Goal: Task Accomplishment & Management: Complete application form

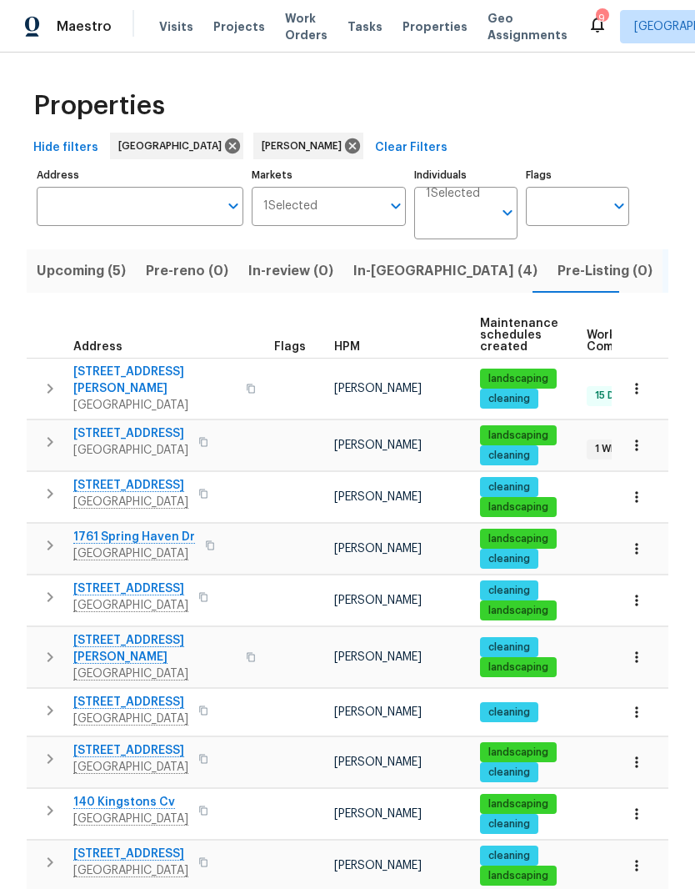
click at [180, 479] on span "[STREET_ADDRESS]" at bounding box center [130, 485] width 115 height 17
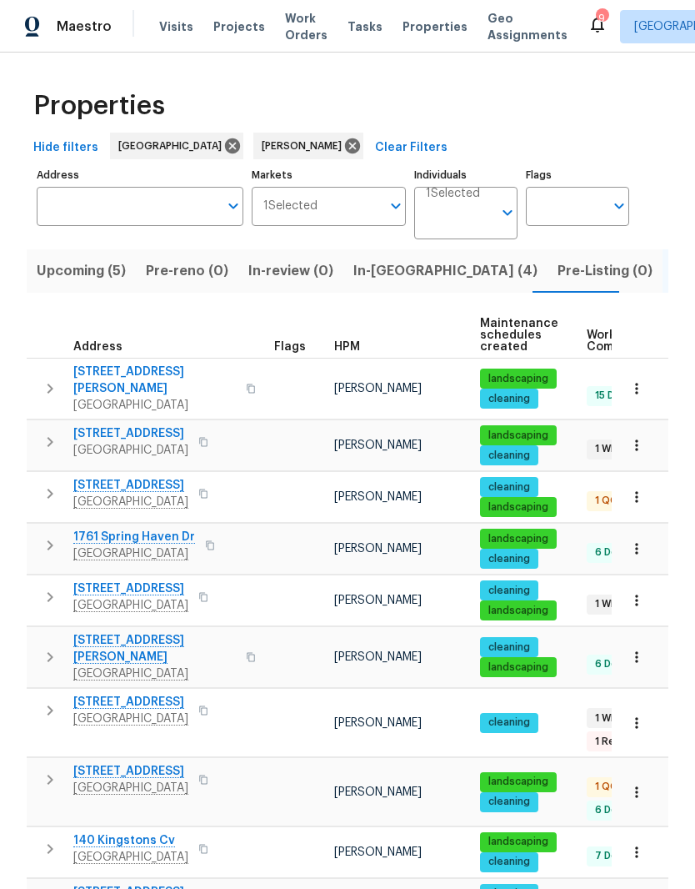
click at [175, 481] on span "[STREET_ADDRESS]" at bounding box center [130, 485] width 115 height 17
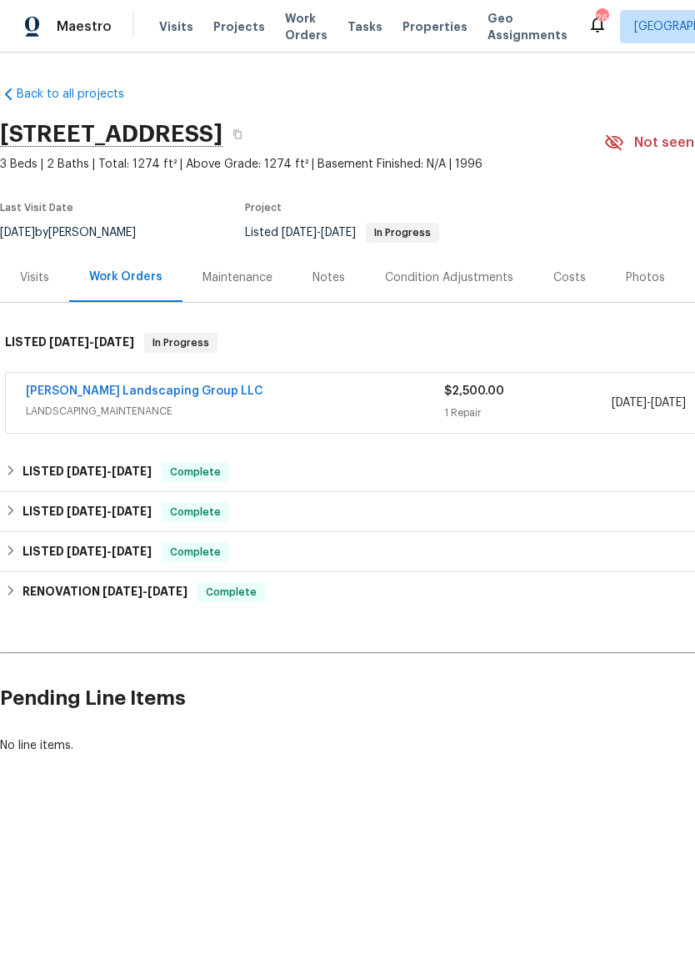
click at [153, 395] on link "[PERSON_NAME] Landscaping Group LLC" at bounding box center [145, 391] width 238 height 12
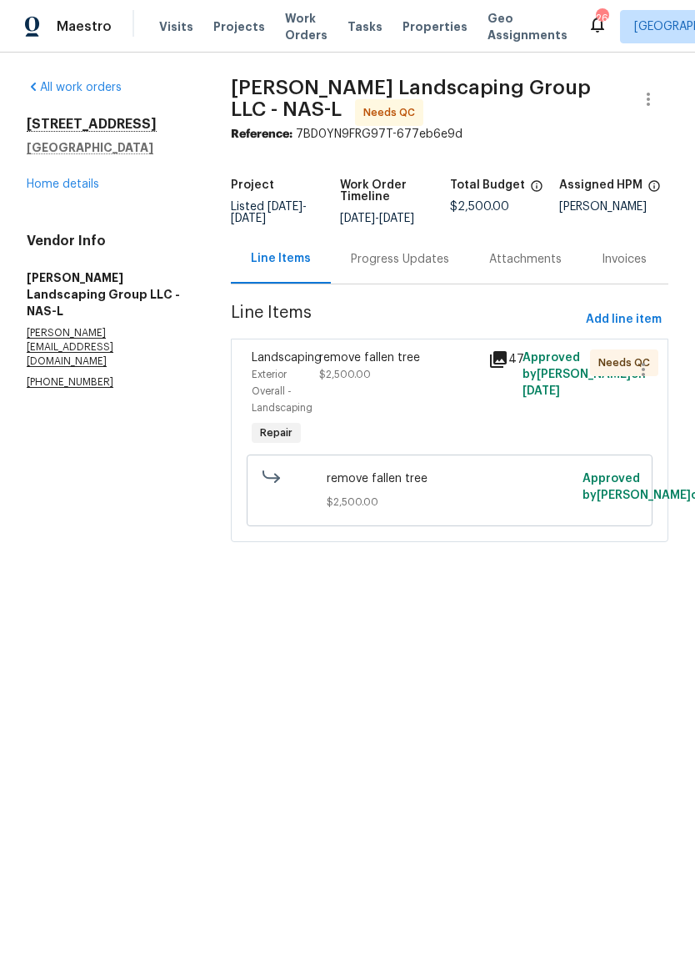
click at [379, 366] on div "remove fallen tree" at bounding box center [398, 357] width 159 height 17
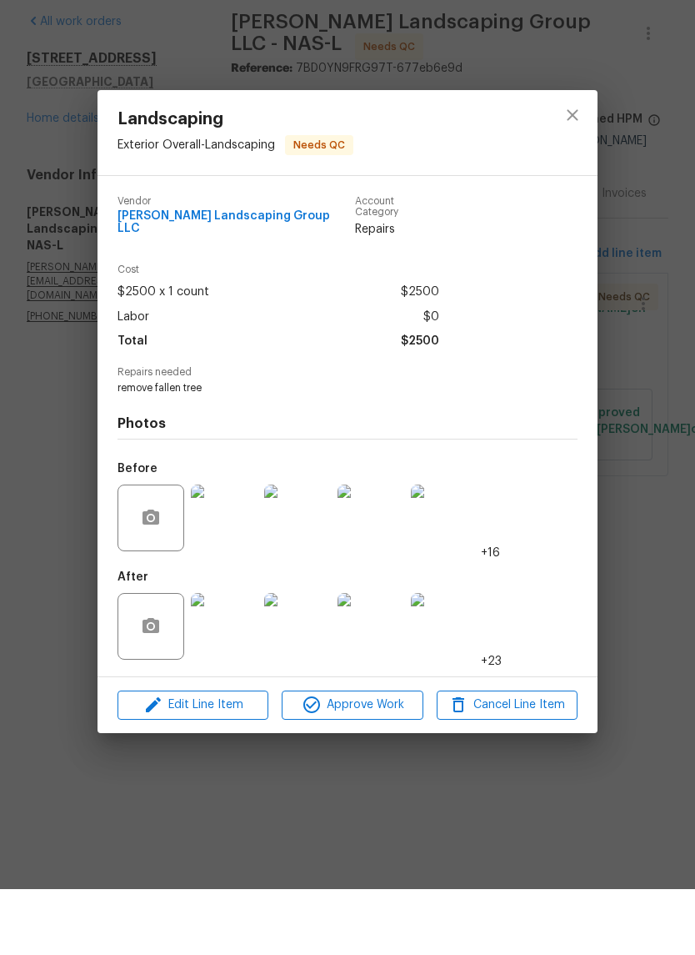
click at [239, 659] on img at bounding box center [224, 692] width 67 height 67
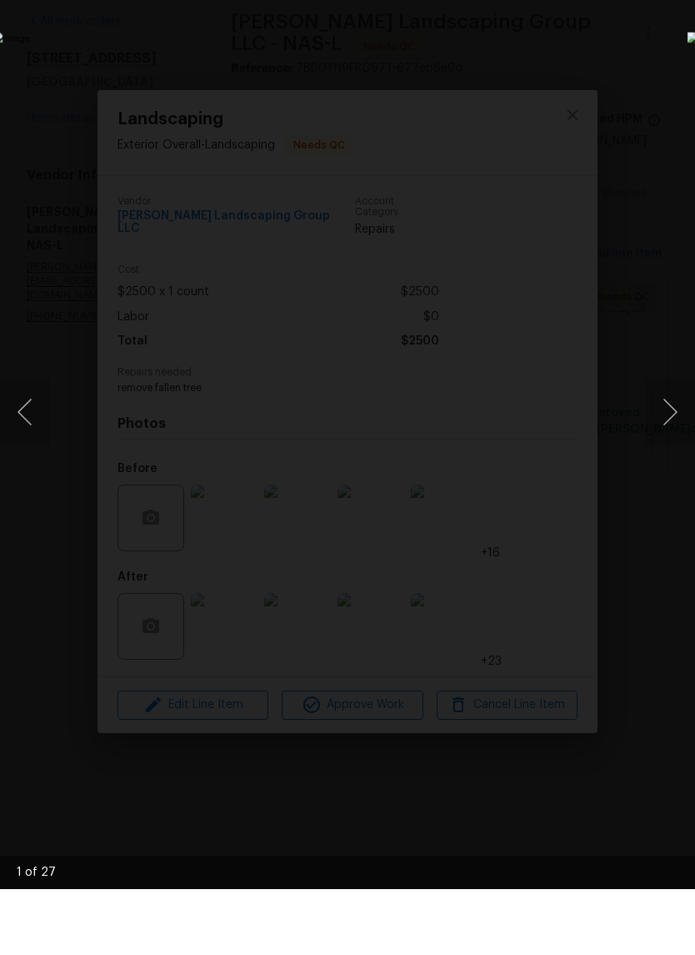
click at [670, 444] on button "Next image" at bounding box center [670, 477] width 50 height 67
click at [673, 444] on button "Next image" at bounding box center [670, 477] width 50 height 67
click at [674, 444] on button "Next image" at bounding box center [670, 477] width 50 height 67
click at [679, 444] on button "Next image" at bounding box center [670, 477] width 50 height 67
click at [675, 444] on button "Next image" at bounding box center [670, 477] width 50 height 67
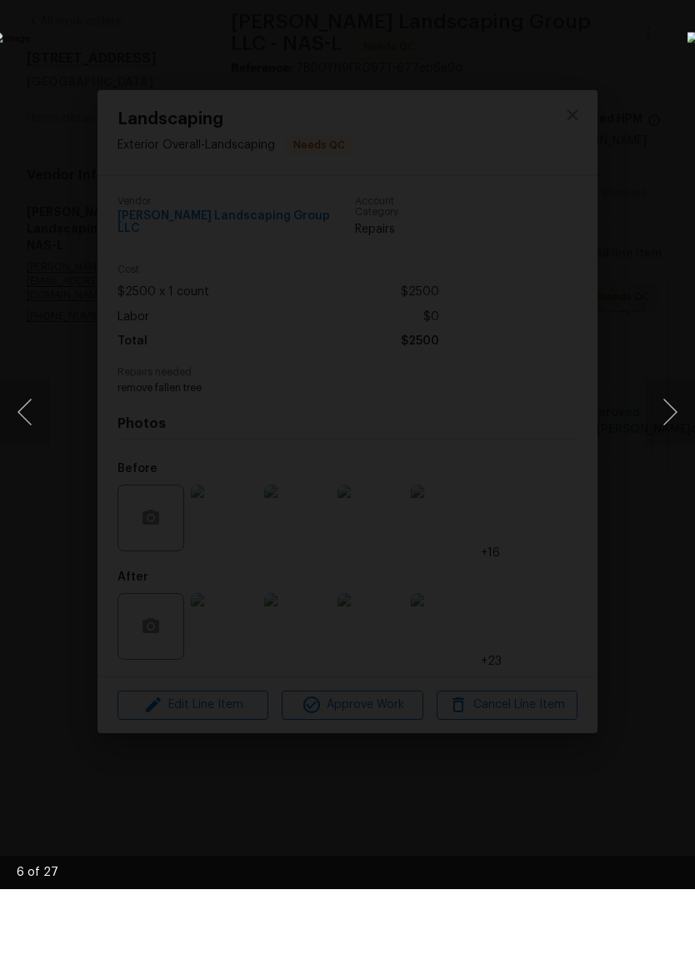
click at [671, 444] on button "Next image" at bounding box center [670, 477] width 50 height 67
click at [676, 444] on button "Next image" at bounding box center [670, 477] width 50 height 67
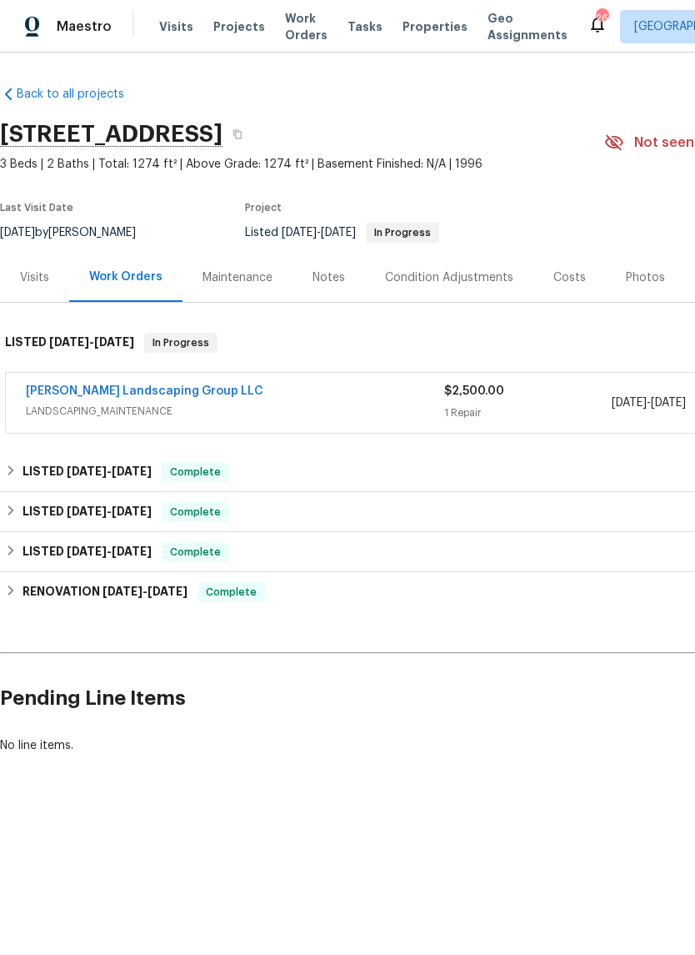
click at [173, 394] on link "[PERSON_NAME] Landscaping Group LLC" at bounding box center [145, 391] width 238 height 12
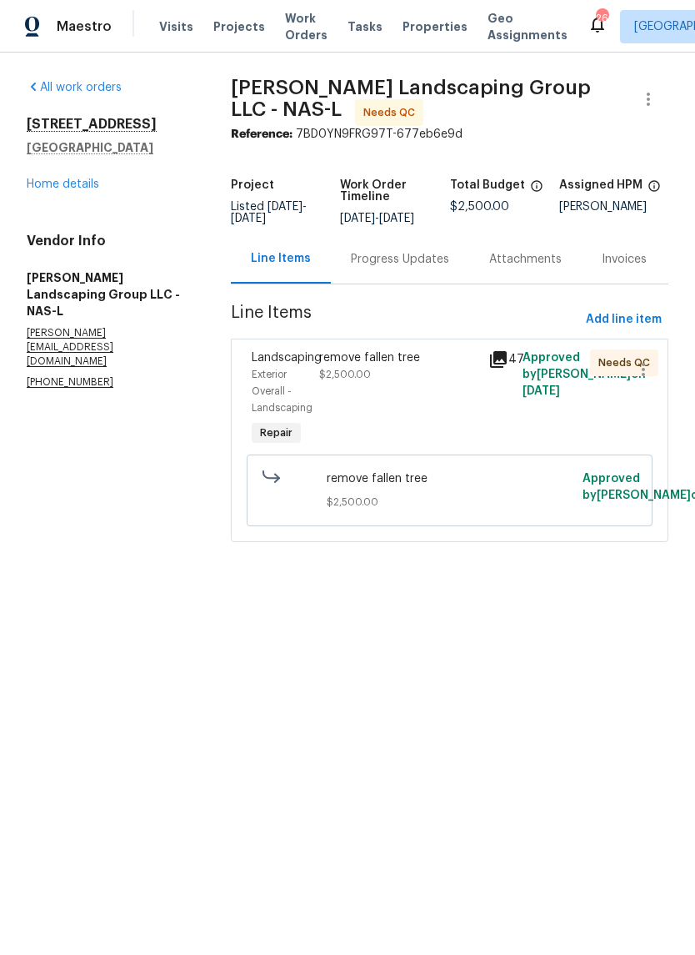
click at [324, 379] on span "$2,500.00" at bounding box center [345, 374] width 52 height 10
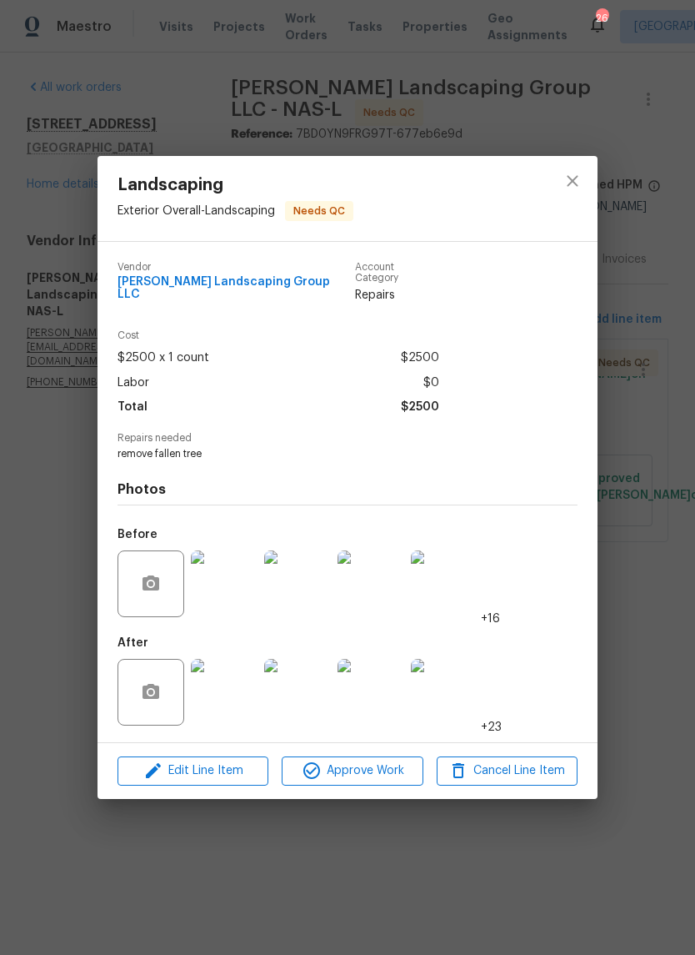
click at [243, 587] on img at bounding box center [224, 583] width 67 height 67
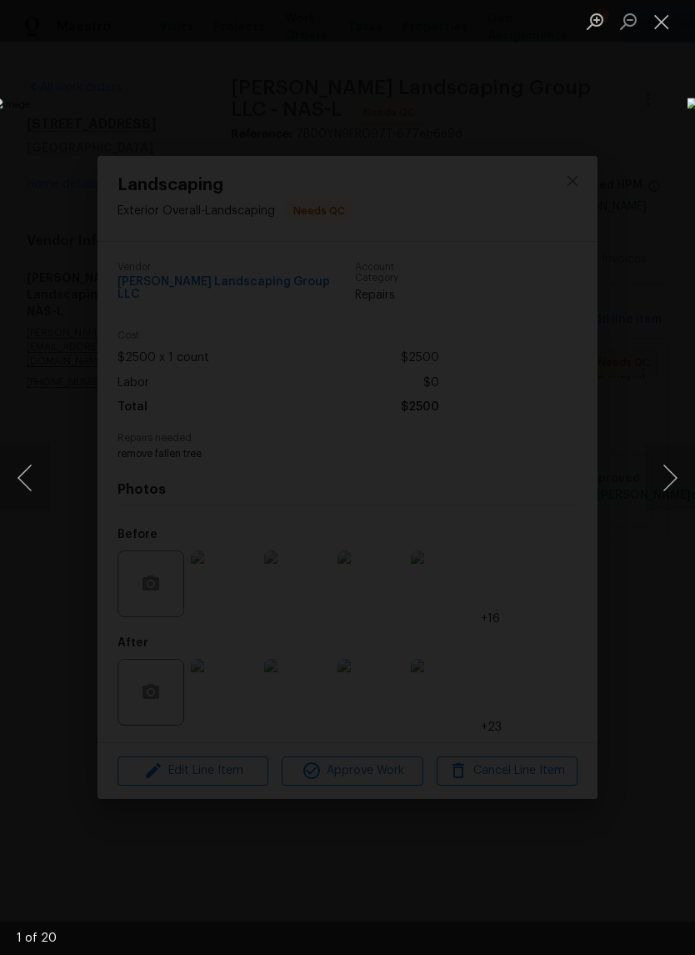
click at [668, 477] on button "Next image" at bounding box center [670, 477] width 50 height 67
click at [668, 476] on button "Next image" at bounding box center [670, 477] width 50 height 67
click at [663, 24] on button "Close lightbox" at bounding box center [661, 21] width 33 height 29
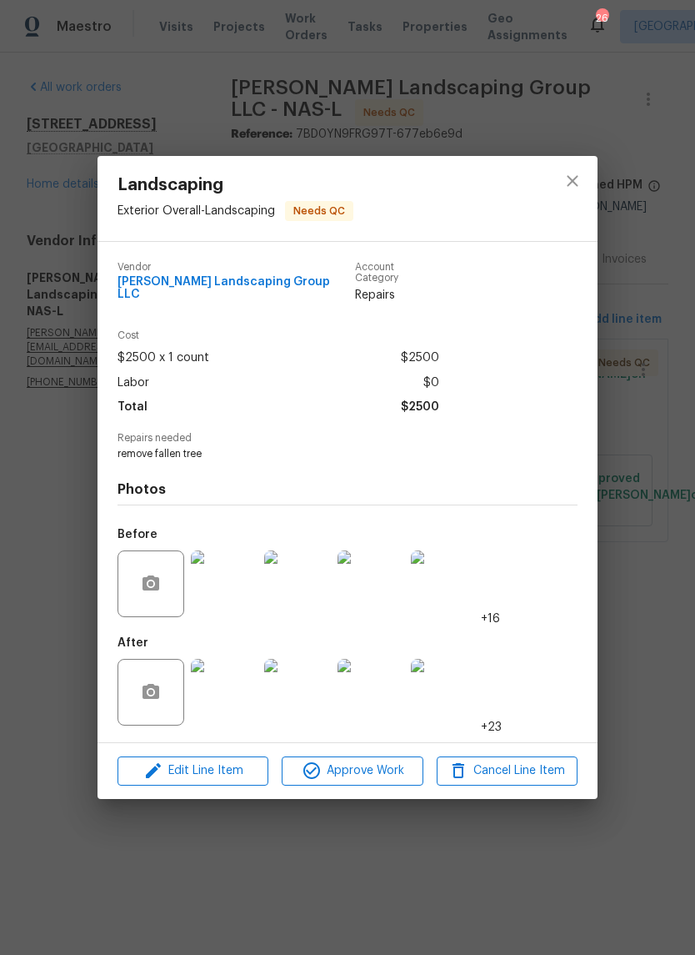
click at [233, 695] on img at bounding box center [224, 692] width 67 height 67
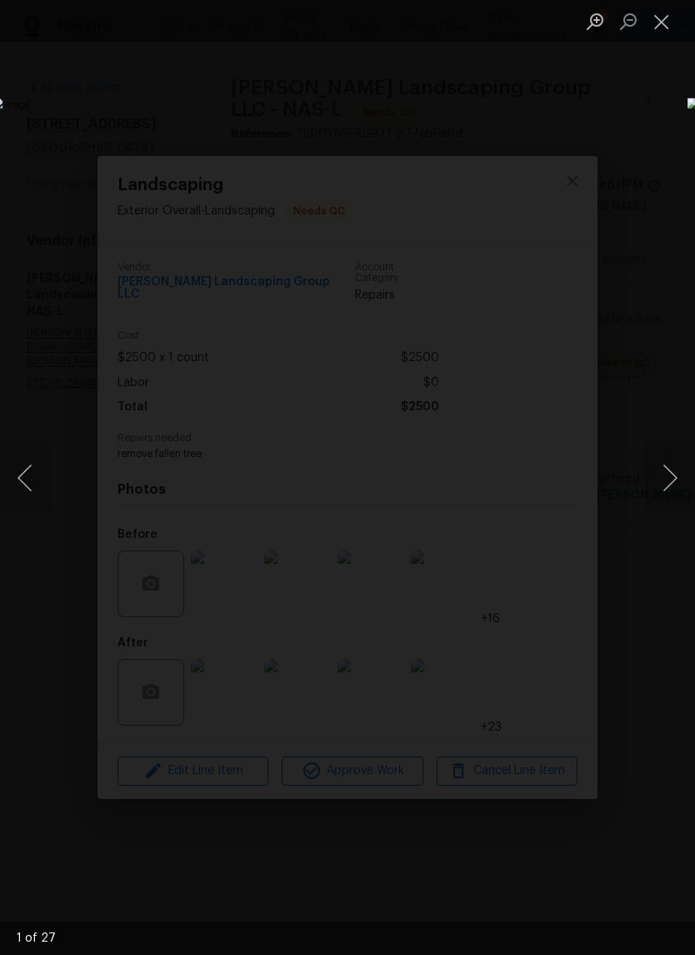
click at [670, 475] on button "Next image" at bounding box center [670, 477] width 50 height 67
click at [670, 487] on button "Next image" at bounding box center [670, 477] width 50 height 67
click at [676, 484] on button "Next image" at bounding box center [670, 477] width 50 height 67
click at [675, 488] on button "Next image" at bounding box center [670, 477] width 50 height 67
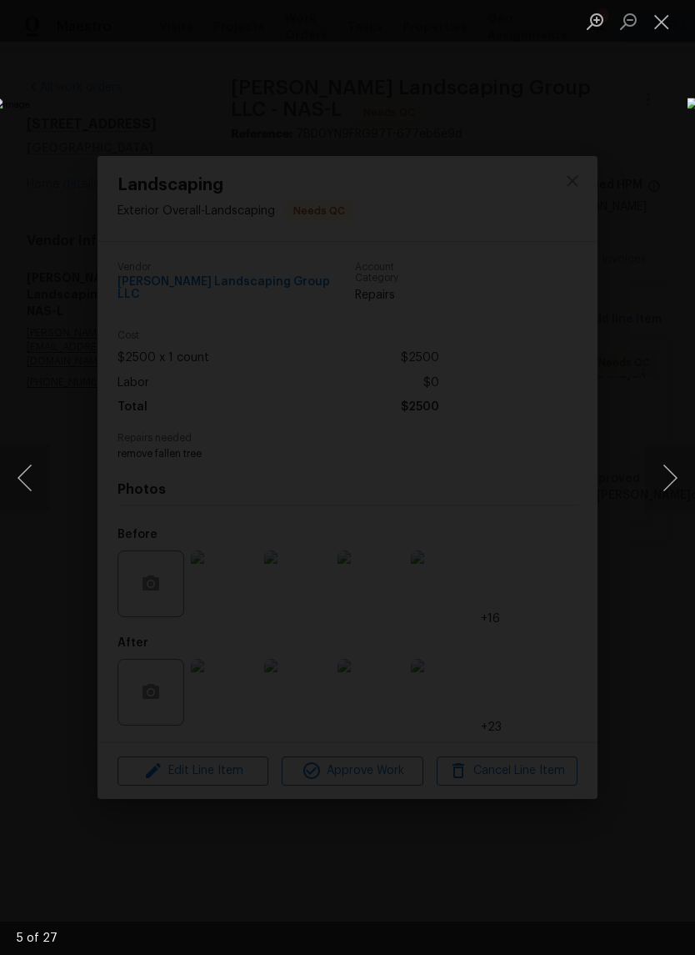
click at [672, 501] on button "Next image" at bounding box center [670, 477] width 50 height 67
click at [675, 495] on button "Next image" at bounding box center [670, 477] width 50 height 67
click at [677, 484] on button "Next image" at bounding box center [670, 477] width 50 height 67
click at [674, 478] on button "Next image" at bounding box center [670, 477] width 50 height 67
click at [662, 28] on button "Close lightbox" at bounding box center [661, 21] width 33 height 29
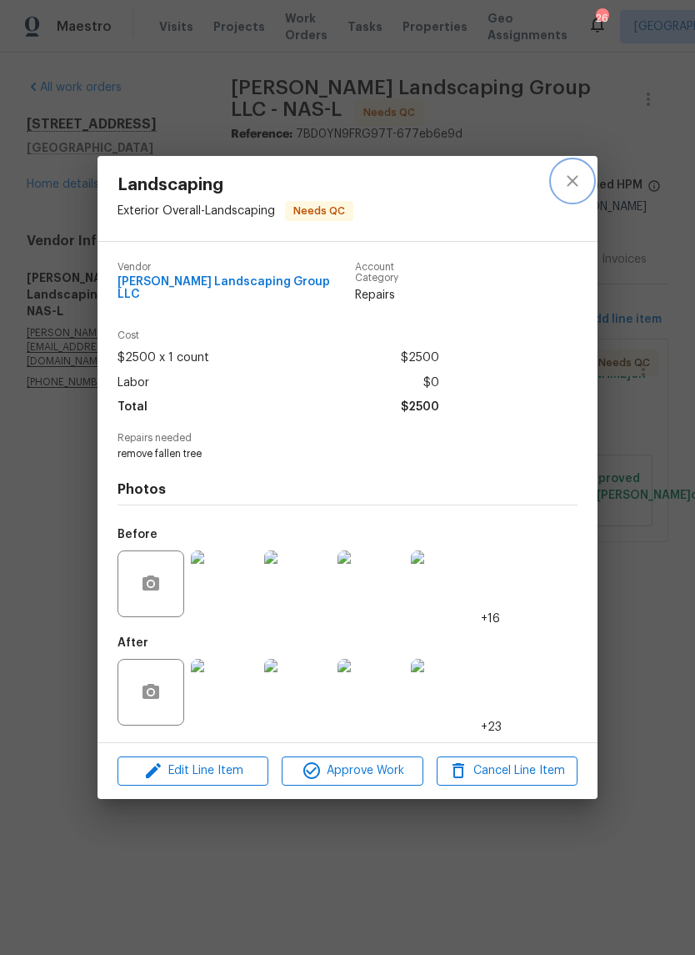
click at [576, 187] on icon "close" at bounding box center [572, 181] width 11 height 11
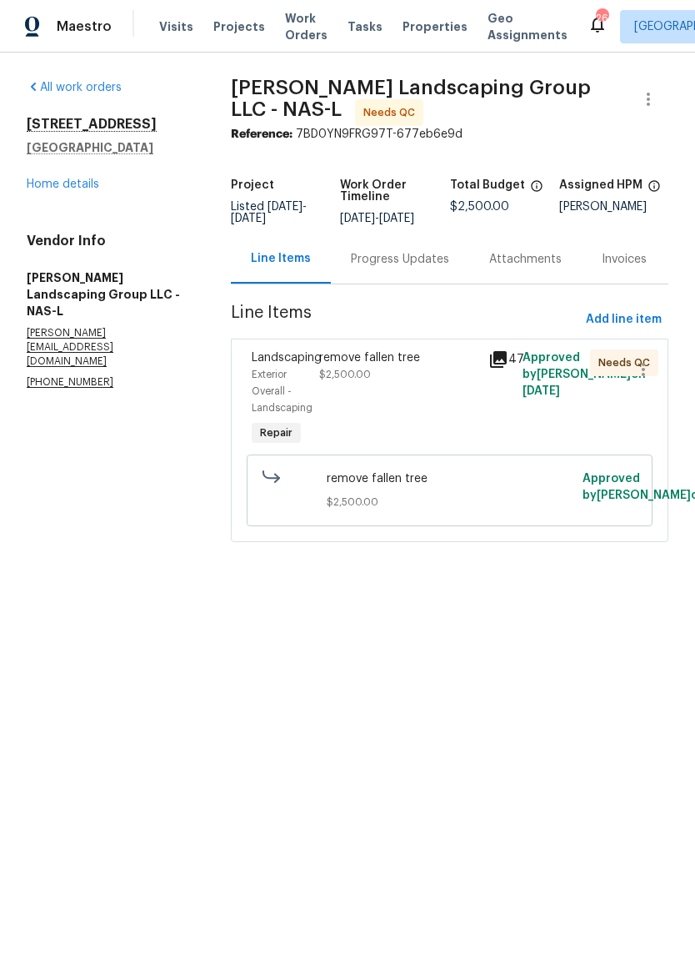
click at [382, 383] on div "remove fallen tree $2,500.00" at bounding box center [398, 365] width 159 height 33
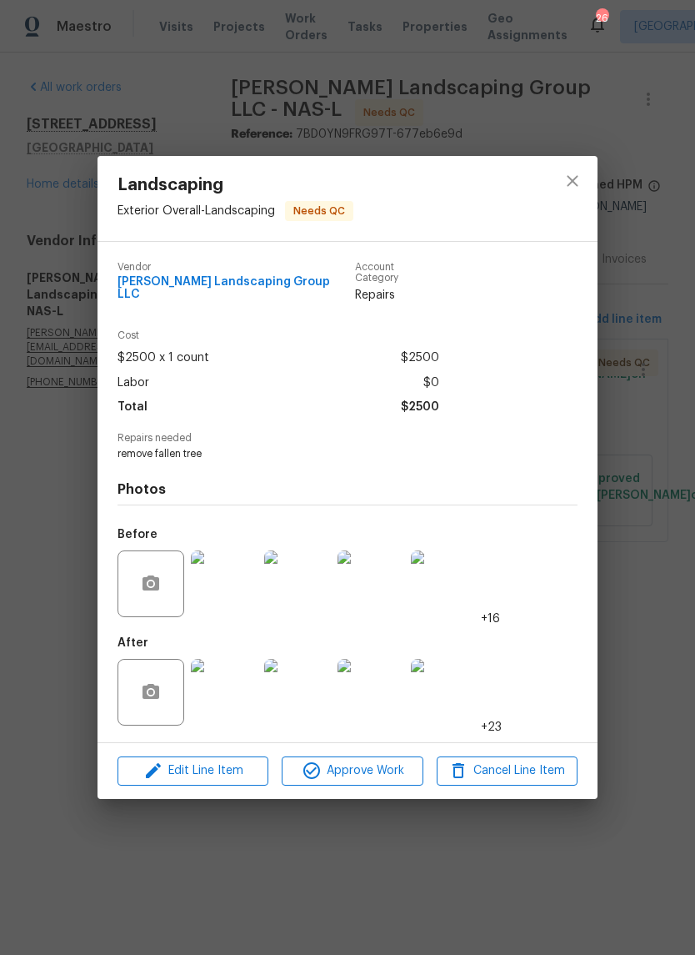
click at [239, 578] on img at bounding box center [224, 583] width 67 height 67
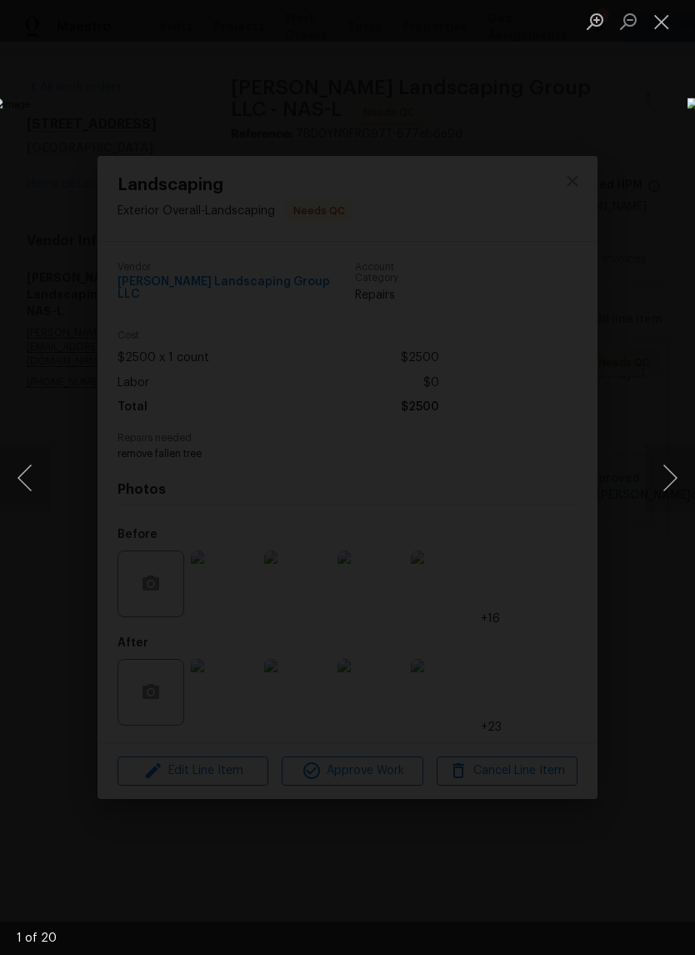
click at [665, 482] on button "Next image" at bounding box center [670, 477] width 50 height 67
click at [651, 484] on button "Next image" at bounding box center [670, 477] width 50 height 67
click at [668, 28] on button "Close lightbox" at bounding box center [661, 21] width 33 height 29
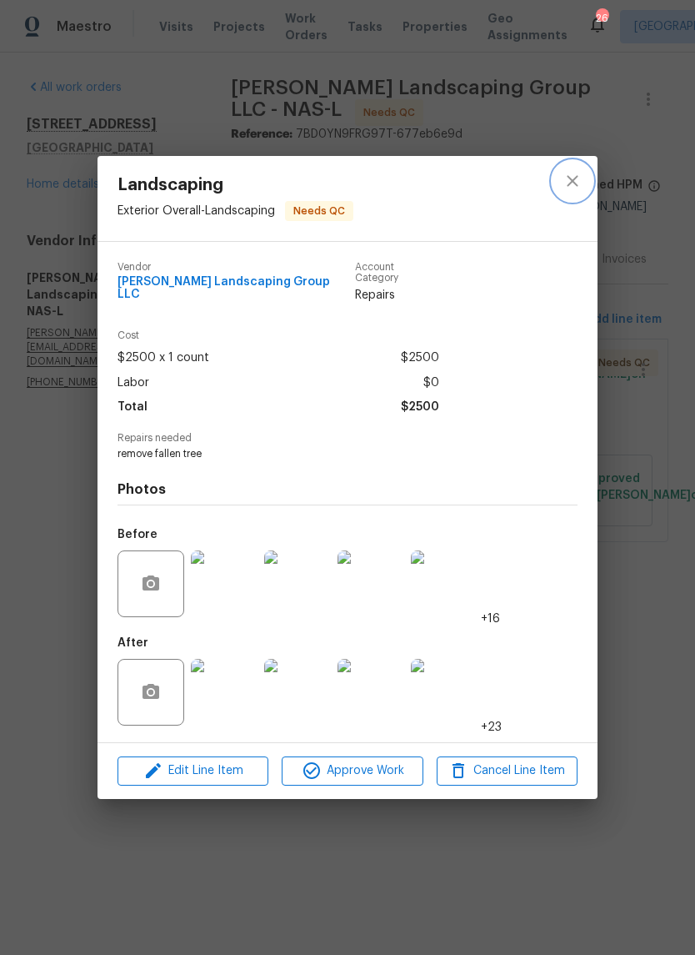
click at [574, 188] on icon "close" at bounding box center [573, 181] width 20 height 20
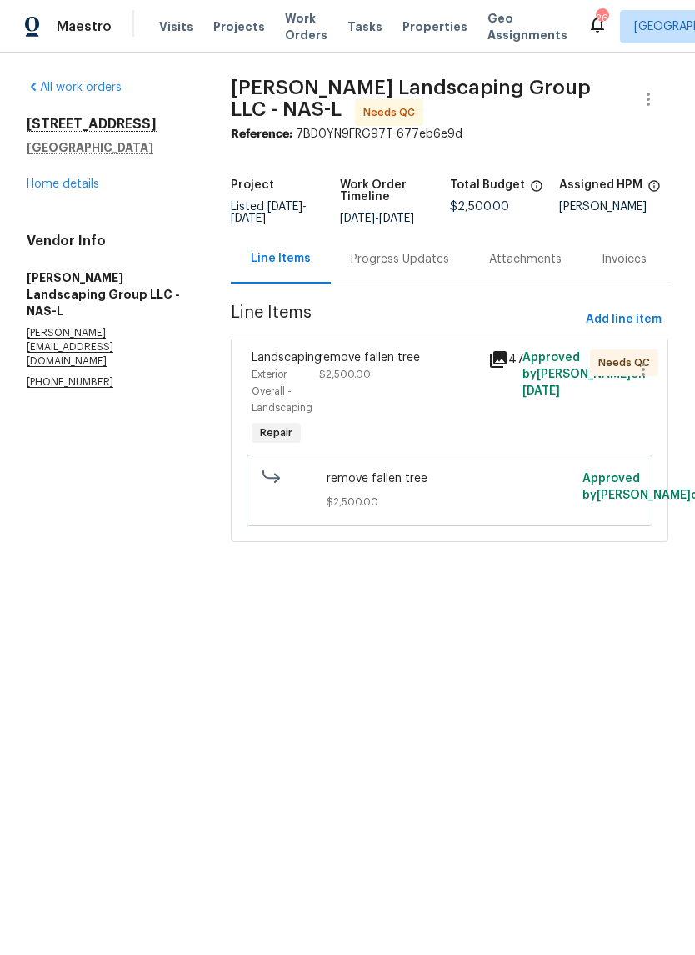
click at [79, 189] on link "Home details" at bounding box center [63, 184] width 73 height 12
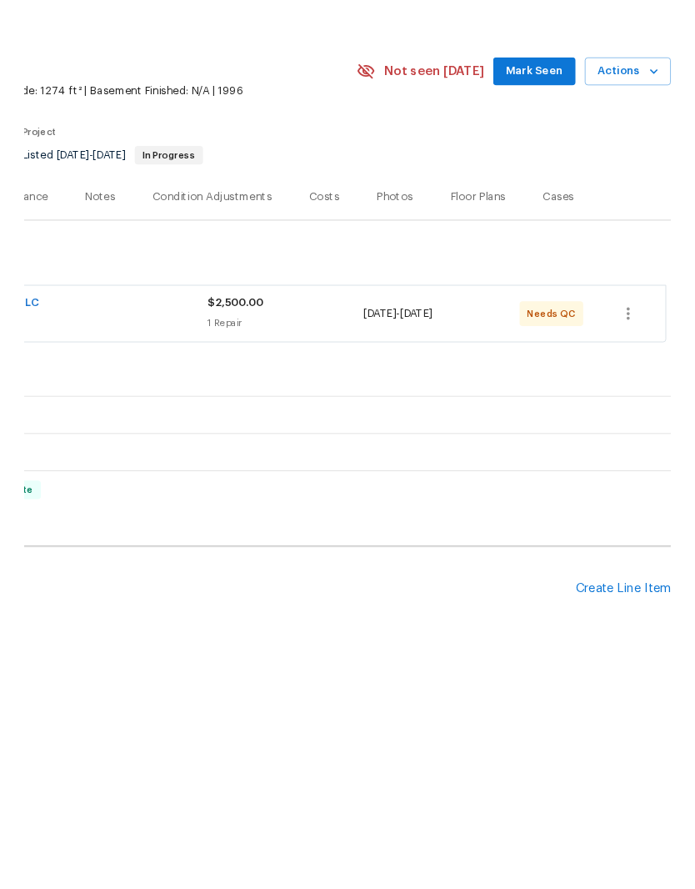
scroll to position [0, 247]
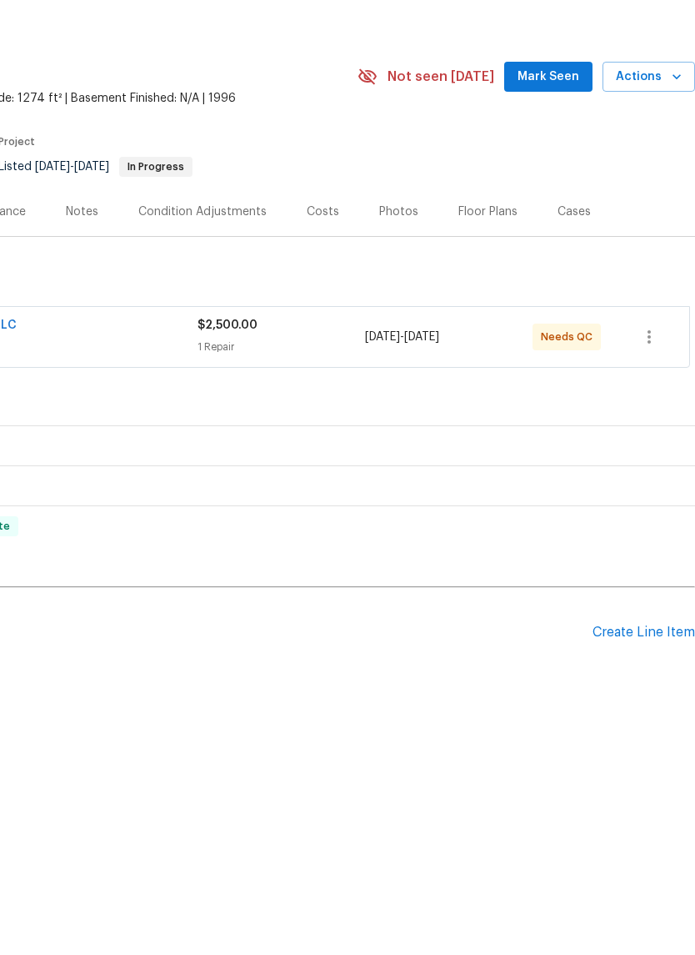
click at [639, 690] on div "Create Line Item" at bounding box center [644, 698] width 103 height 16
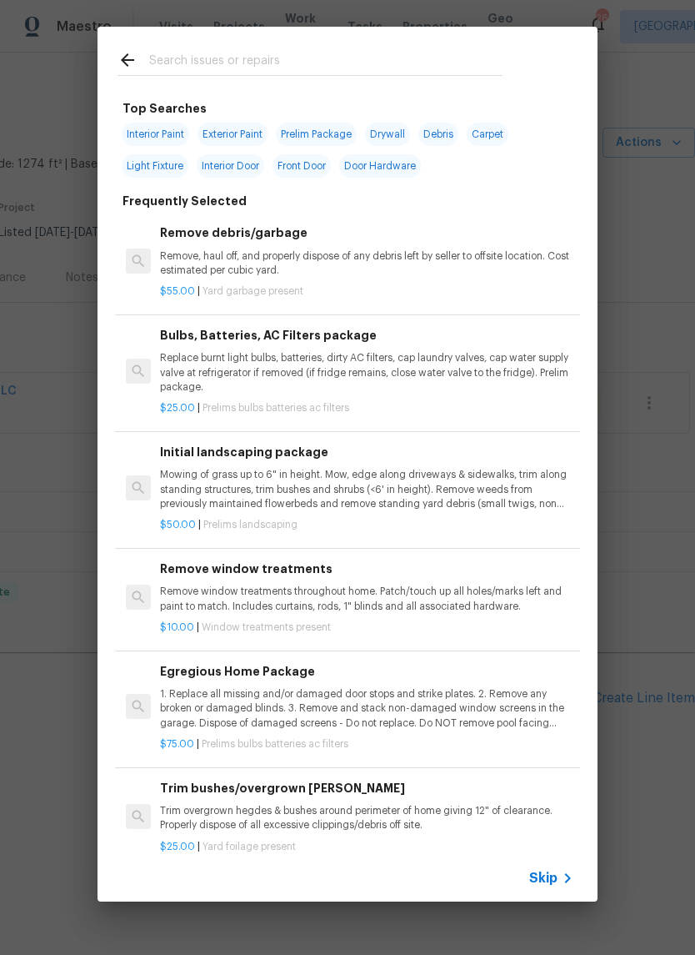
click at [257, 50] on input "text" at bounding box center [326, 62] width 354 height 25
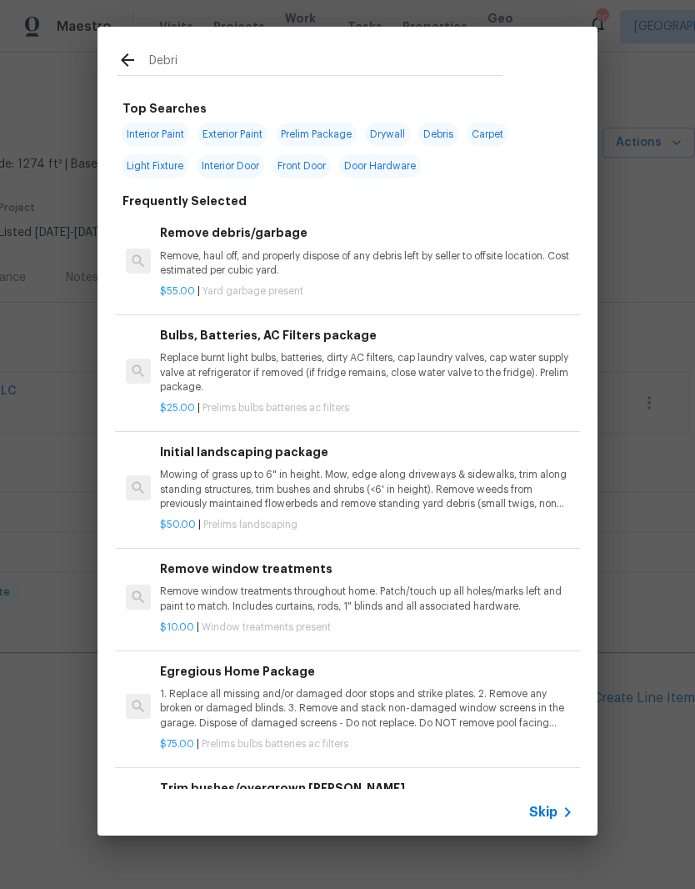
type input "Debris"
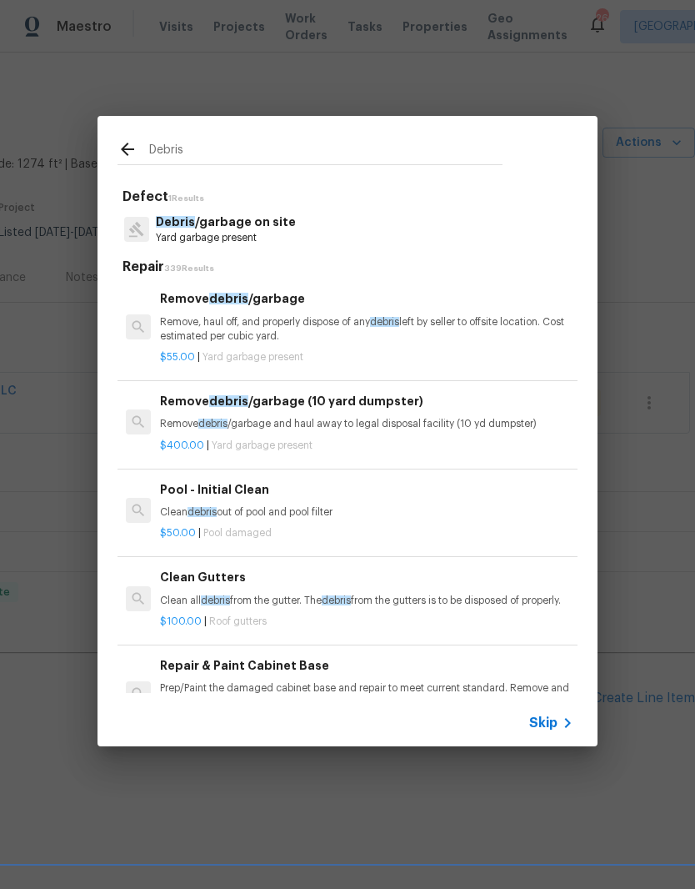
click at [240, 228] on p "Debris /garbage on site" at bounding box center [226, 222] width 140 height 18
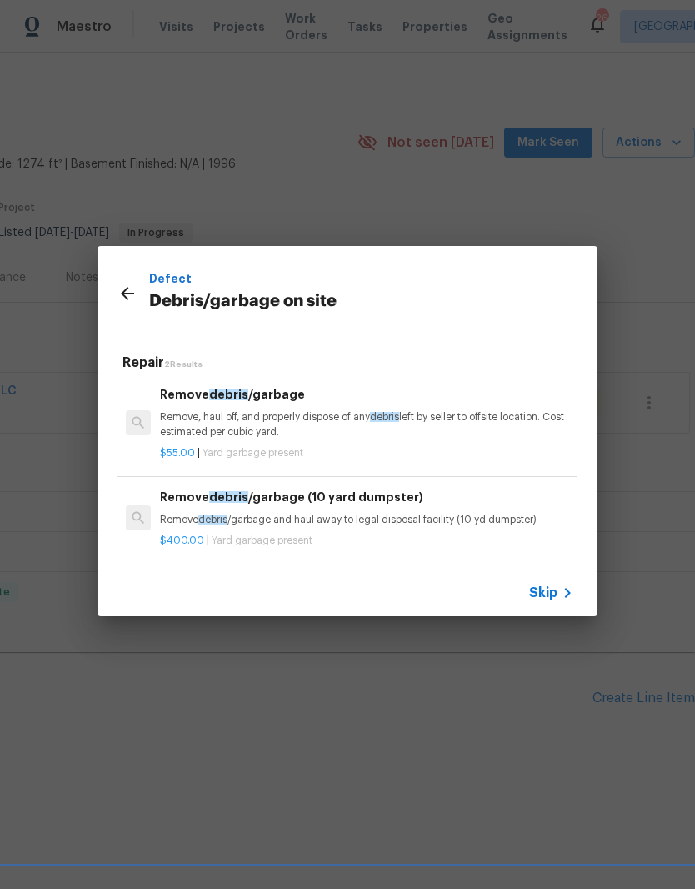
click at [267, 408] on div "Remove debris /garbage Remove, haul off, and properly dispose of any debris lef…" at bounding box center [367, 412] width 414 height 54
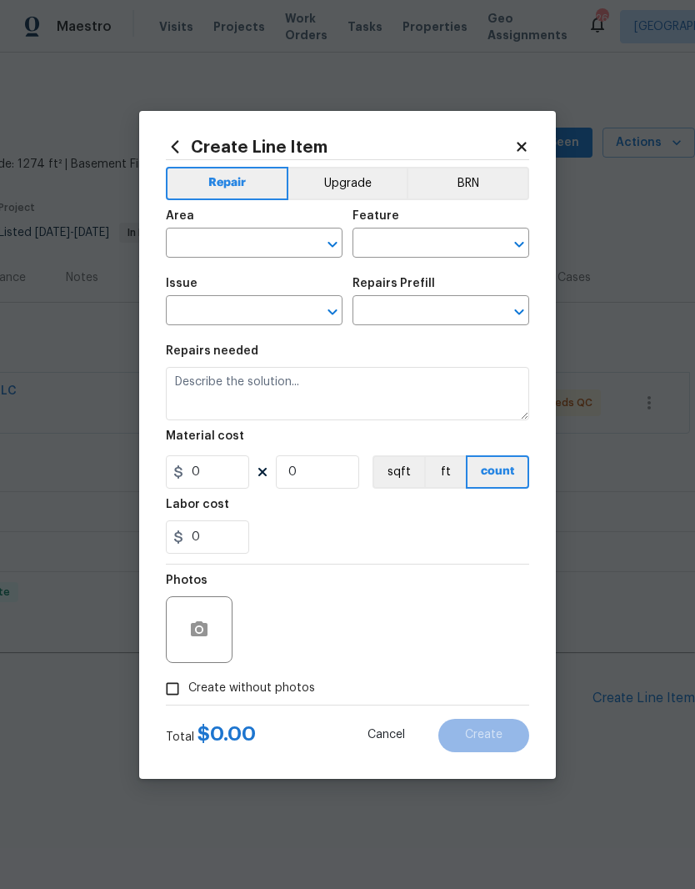
type input "Debris/garbage on site"
type input "Remove debris/garbage $55.00"
type textarea "Remove, haul off, and properly dispose of any debris left by seller to offsite …"
type input "55"
type input "1"
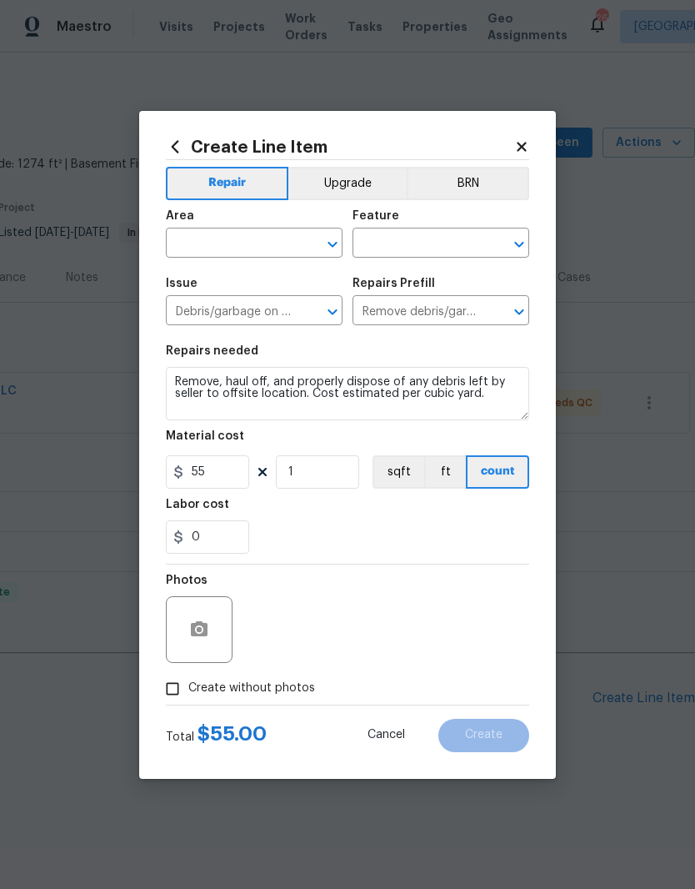
click at [293, 239] on input "text" at bounding box center [231, 245] width 130 height 26
click at [254, 312] on li "Exterior Overall" at bounding box center [254, 309] width 177 height 28
type input "Exterior Overall"
click at [429, 239] on input "text" at bounding box center [418, 245] width 130 height 26
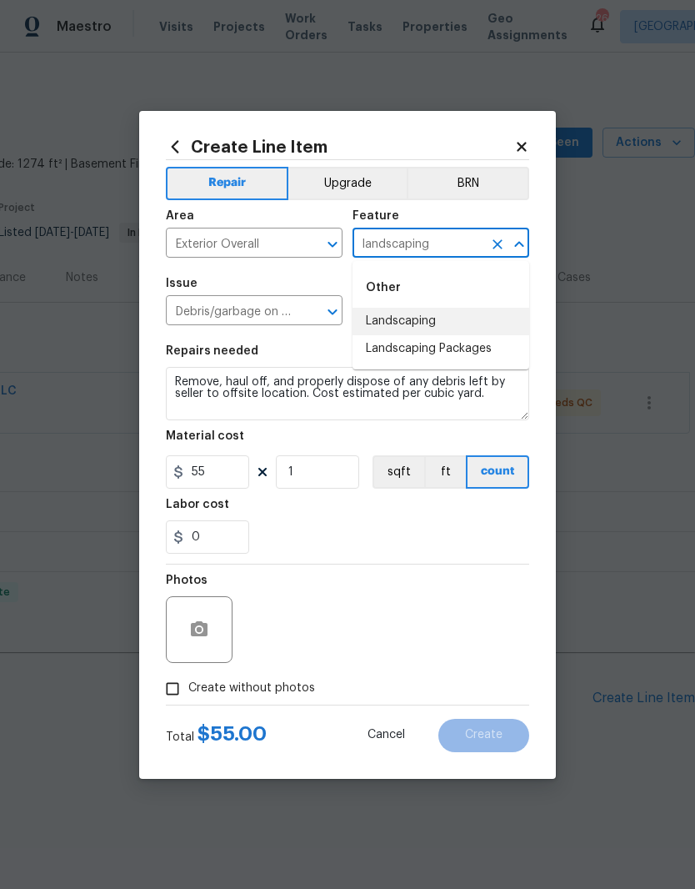
click at [419, 319] on li "Landscaping" at bounding box center [441, 322] width 177 height 28
type input "Landscaping"
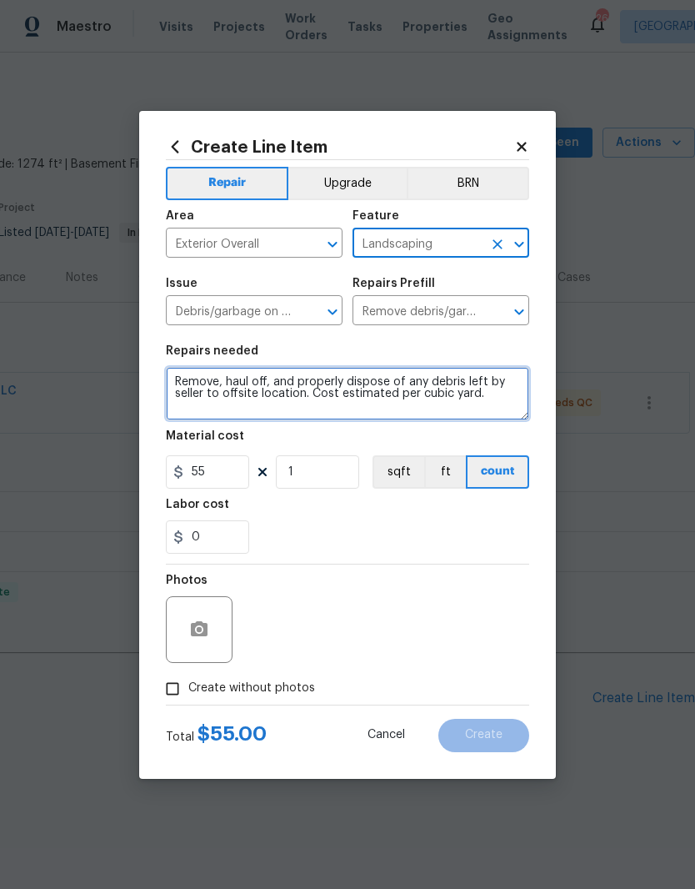
click at [185, 380] on textarea "Remove, haul off, and properly dispose of any debris left by seller to offsite …" at bounding box center [348, 393] width 364 height 53
click at [184, 379] on textarea "Remove, haul off, and properly dispose of any debris left by seller to offsite …" at bounding box center [348, 393] width 364 height 53
click at [185, 384] on textarea "Remove, haul off, and properly dispose of any debris left by seller to offsite …" at bounding box center [348, 393] width 364 height 53
click at [488, 382] on textarea "We need a trash clean up around this property. Move and stack all bricks and ci…" at bounding box center [348, 393] width 364 height 53
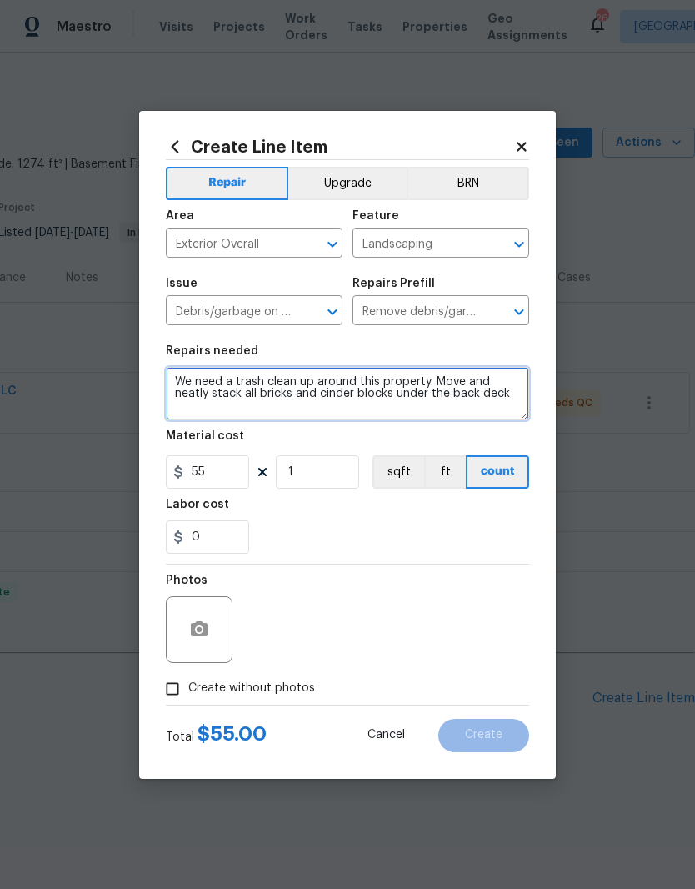
click at [319, 397] on textarea "We need a trash clean up around this property. Move and neatly stack all bricks…" at bounding box center [348, 393] width 364 height 53
click at [489, 401] on textarea "We need a trash clean up around this property. Move and neatly stack all loose …" at bounding box center [348, 393] width 364 height 53
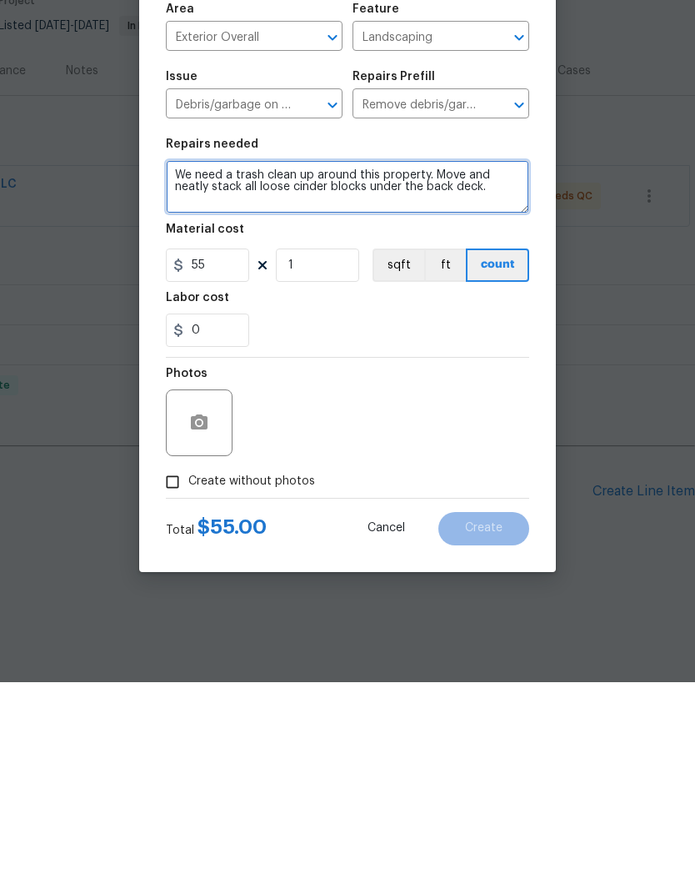
type textarea "We need a trash clean up around this property. Move and neatly stack all loose …"
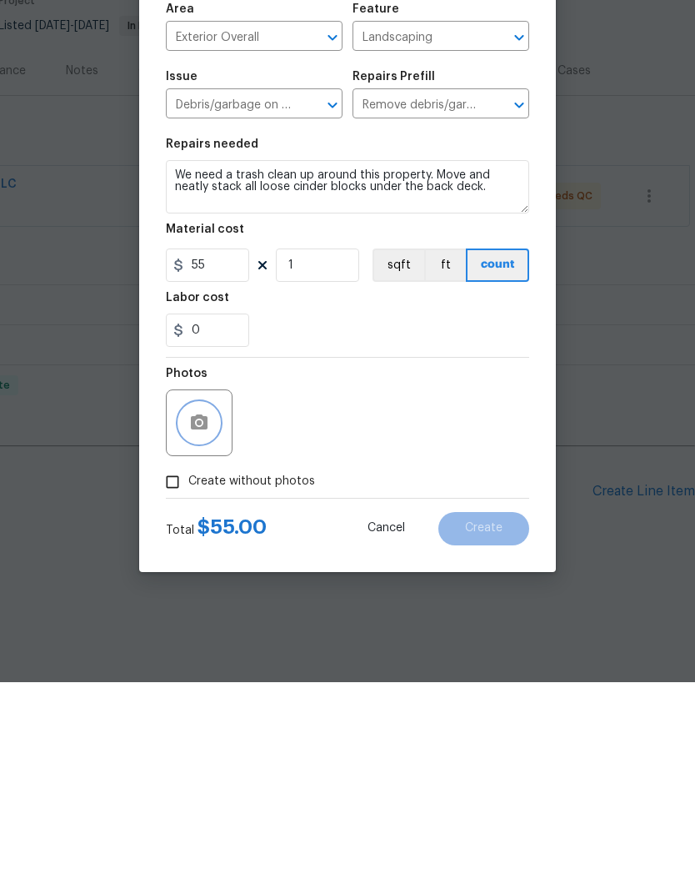
click at [213, 609] on button "button" at bounding box center [199, 629] width 40 height 40
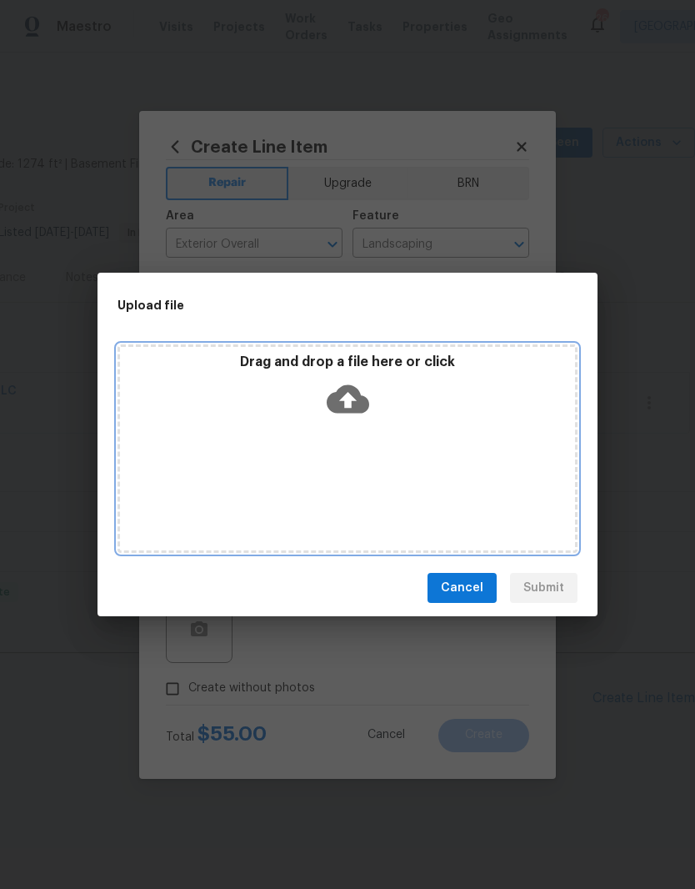
click at [389, 424] on div "Drag and drop a file here or click" at bounding box center [347, 390] width 455 height 72
